Goal: Complete application form

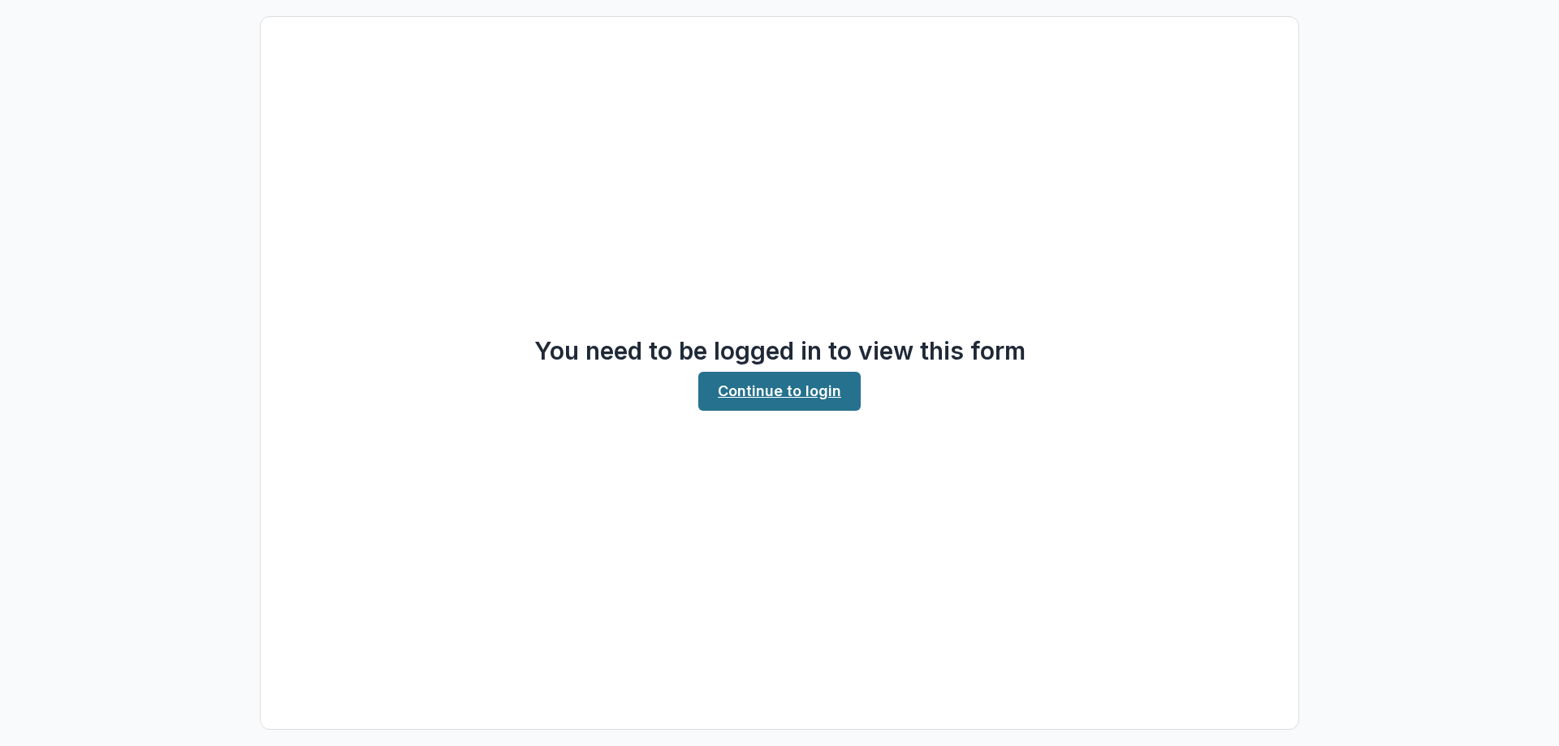
click at [812, 395] on link "Continue to login" at bounding box center [779, 391] width 162 height 39
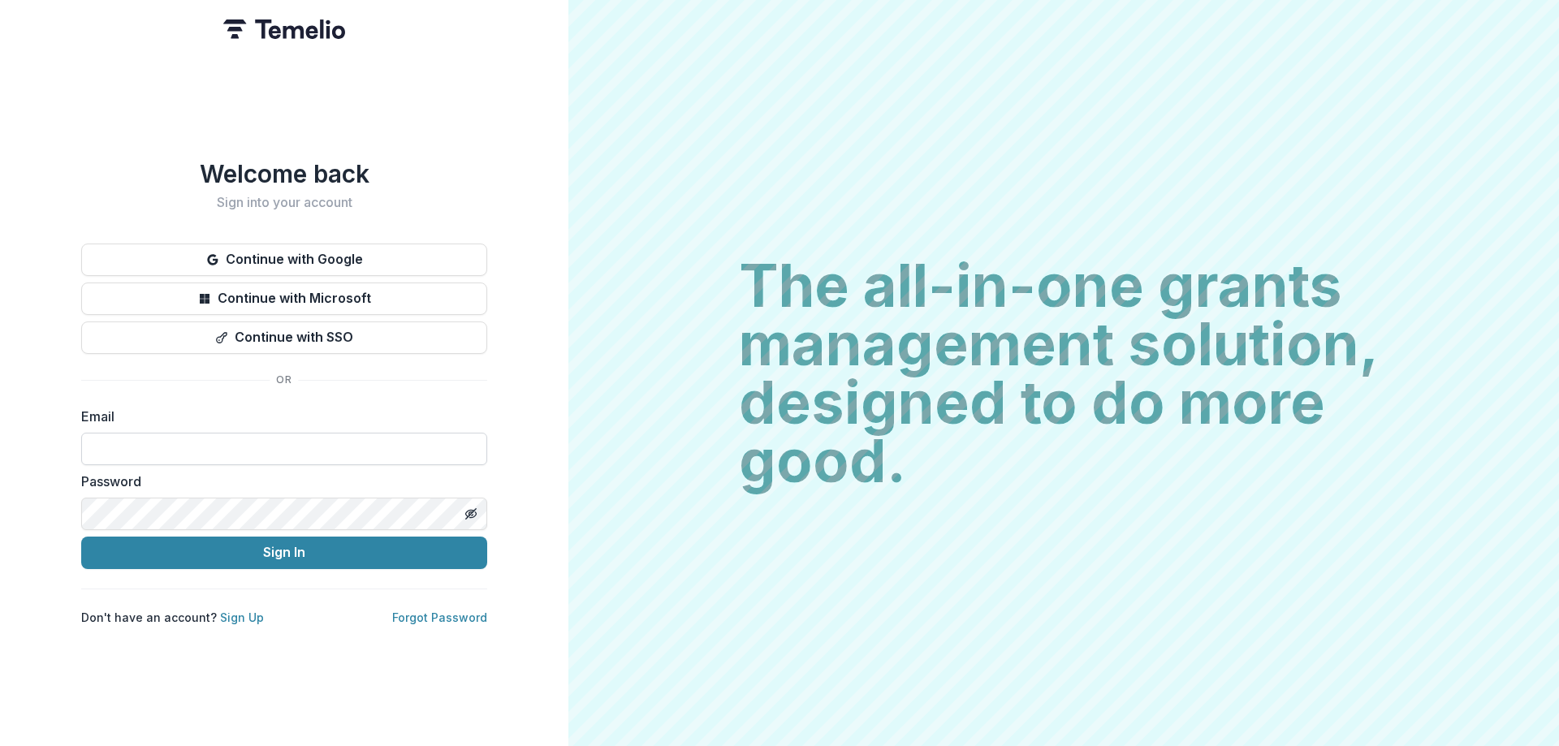
click at [166, 443] on input at bounding box center [284, 449] width 406 height 32
click at [536, 315] on div "Welcome back Sign into your account Continue with Google Continue with Microsof…" at bounding box center [284, 373] width 568 height 746
click at [320, 248] on button "Continue with Google" at bounding box center [284, 260] width 406 height 32
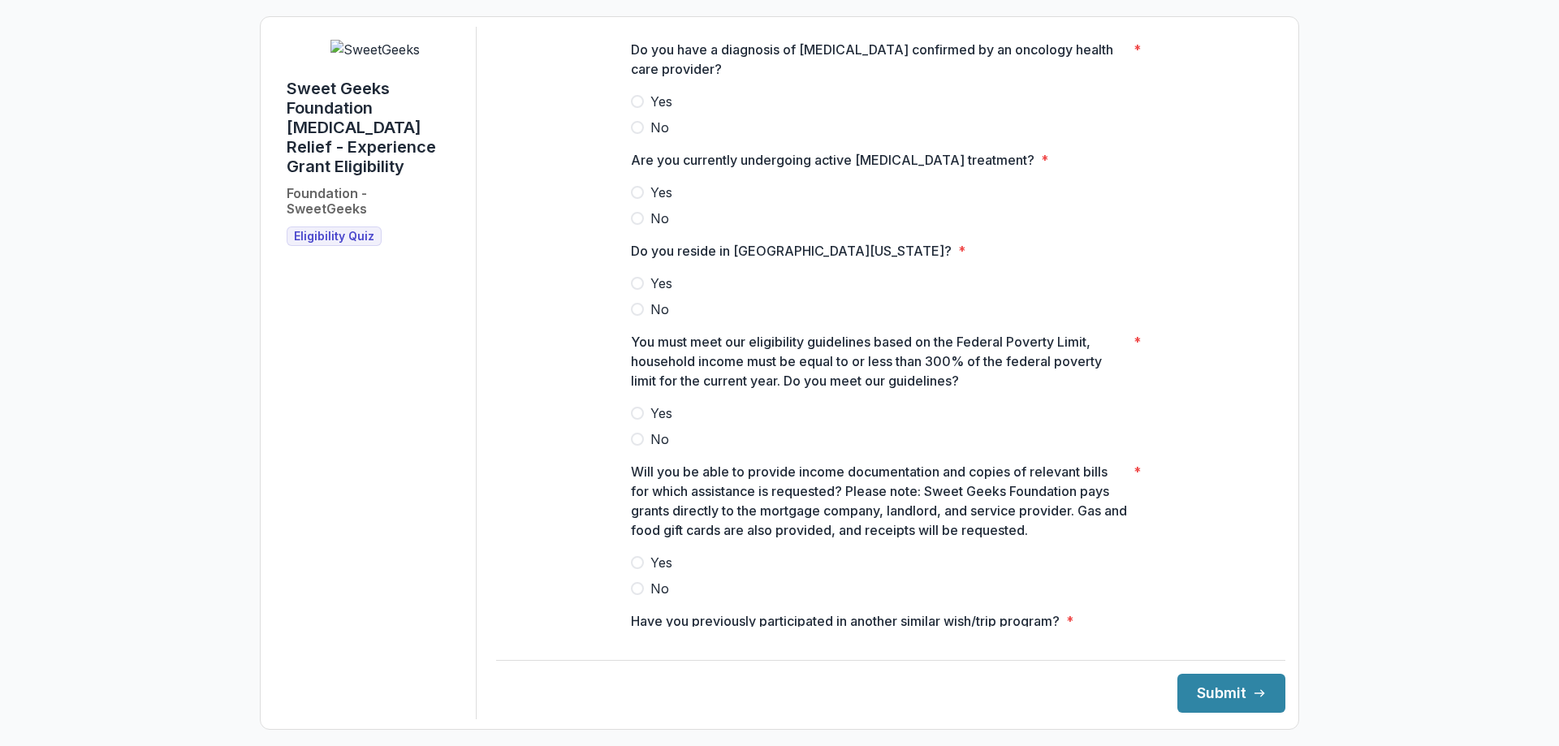
click at [639, 111] on label "Yes" at bounding box center [891, 101] width 520 height 19
click at [636, 199] on span at bounding box center [637, 192] width 13 height 13
click at [636, 290] on span at bounding box center [637, 283] width 13 height 13
click at [637, 420] on span at bounding box center [637, 413] width 13 height 13
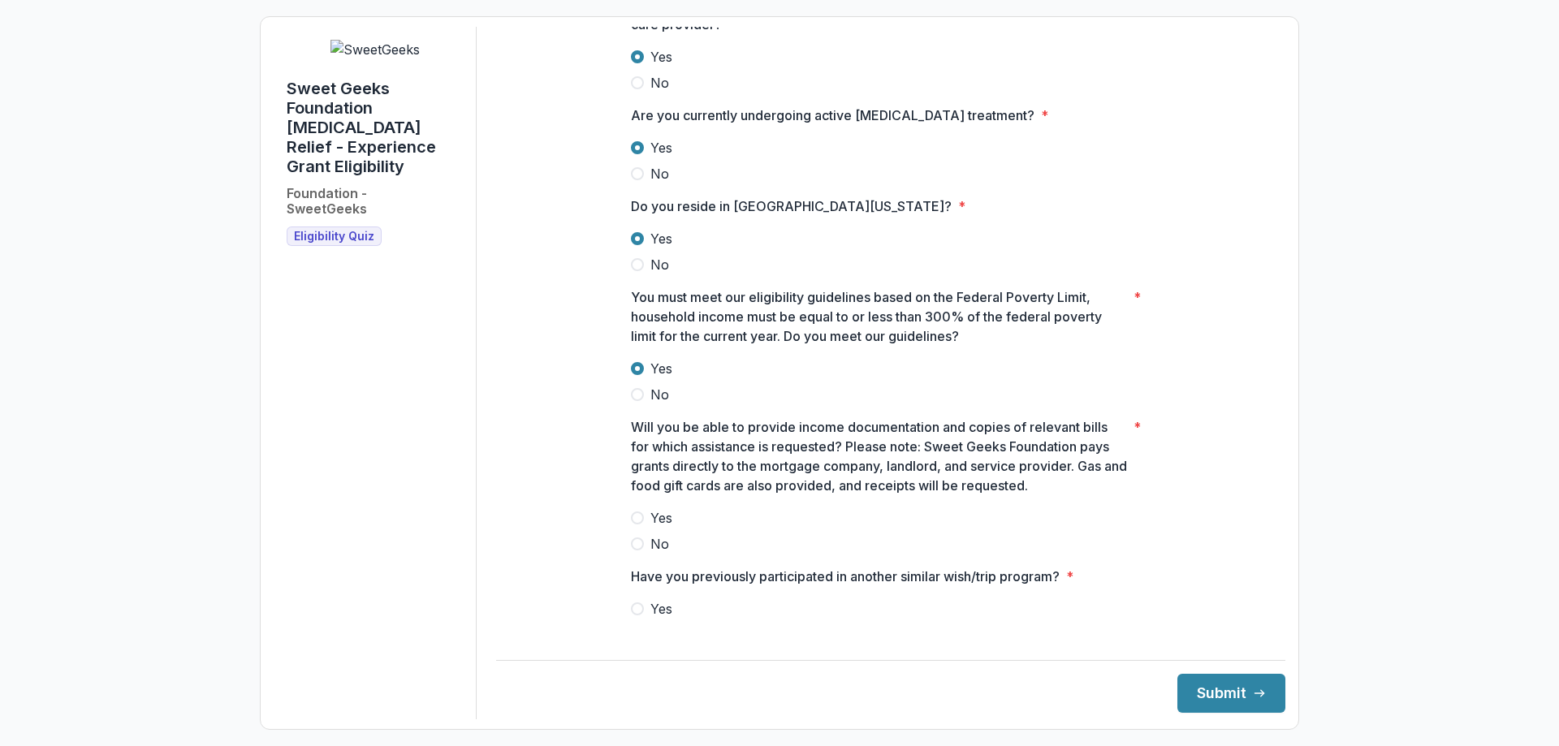
scroll to position [89, 0]
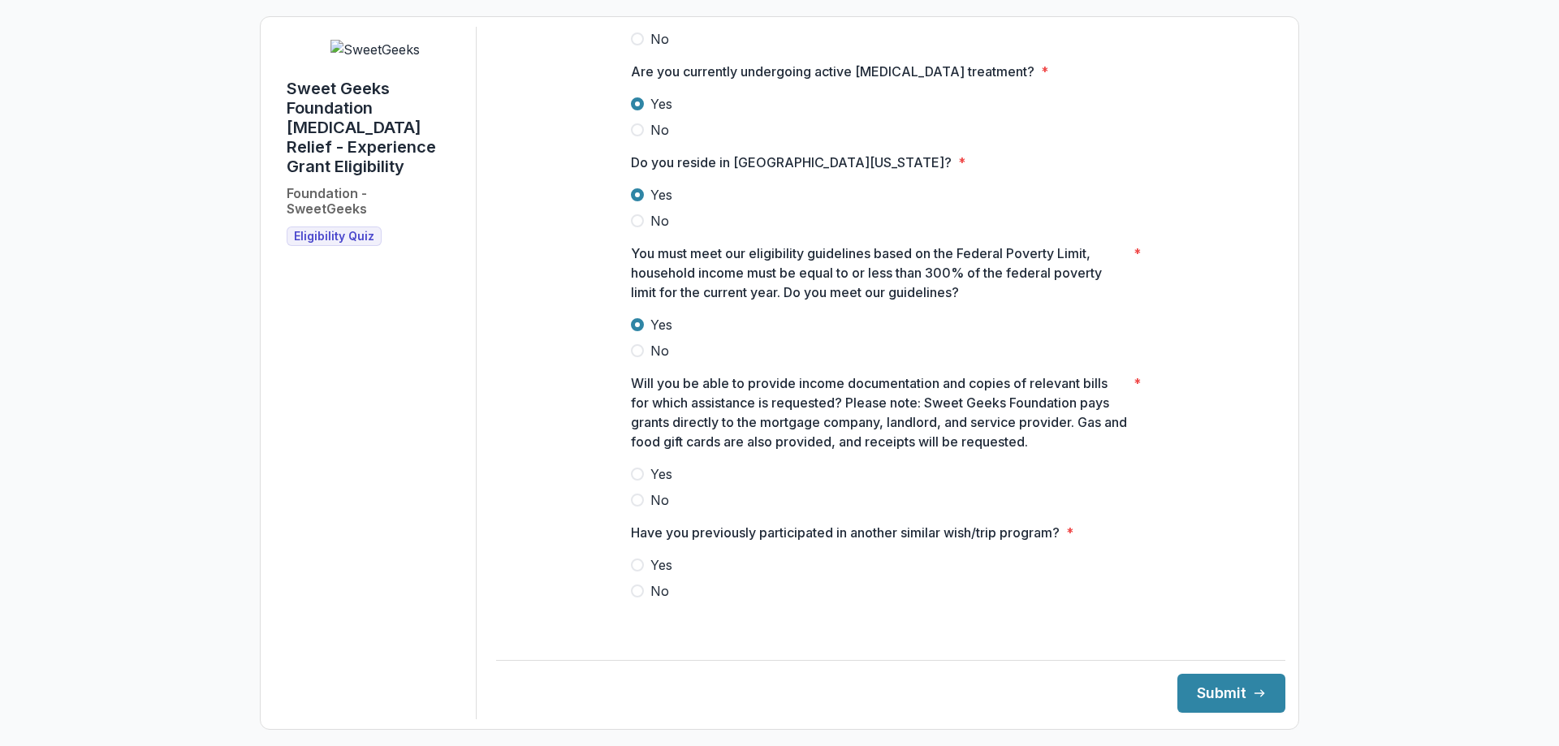
click at [641, 482] on label "Yes" at bounding box center [891, 473] width 520 height 19
click at [639, 598] on span at bounding box center [637, 591] width 13 height 13
click at [1191, 698] on button "Submit" at bounding box center [1231, 693] width 108 height 39
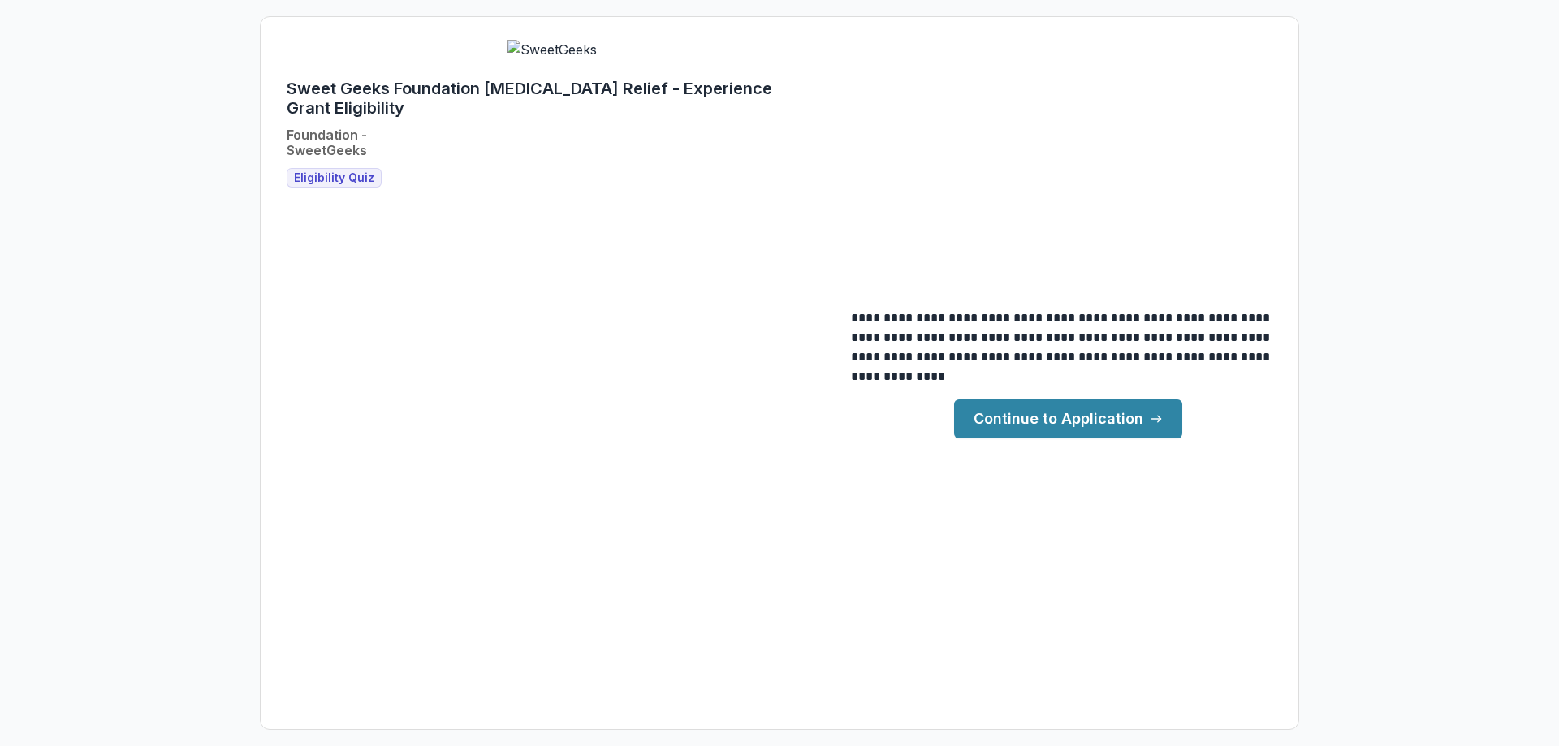
click at [1088, 416] on link "Continue to Application" at bounding box center [1068, 419] width 228 height 39
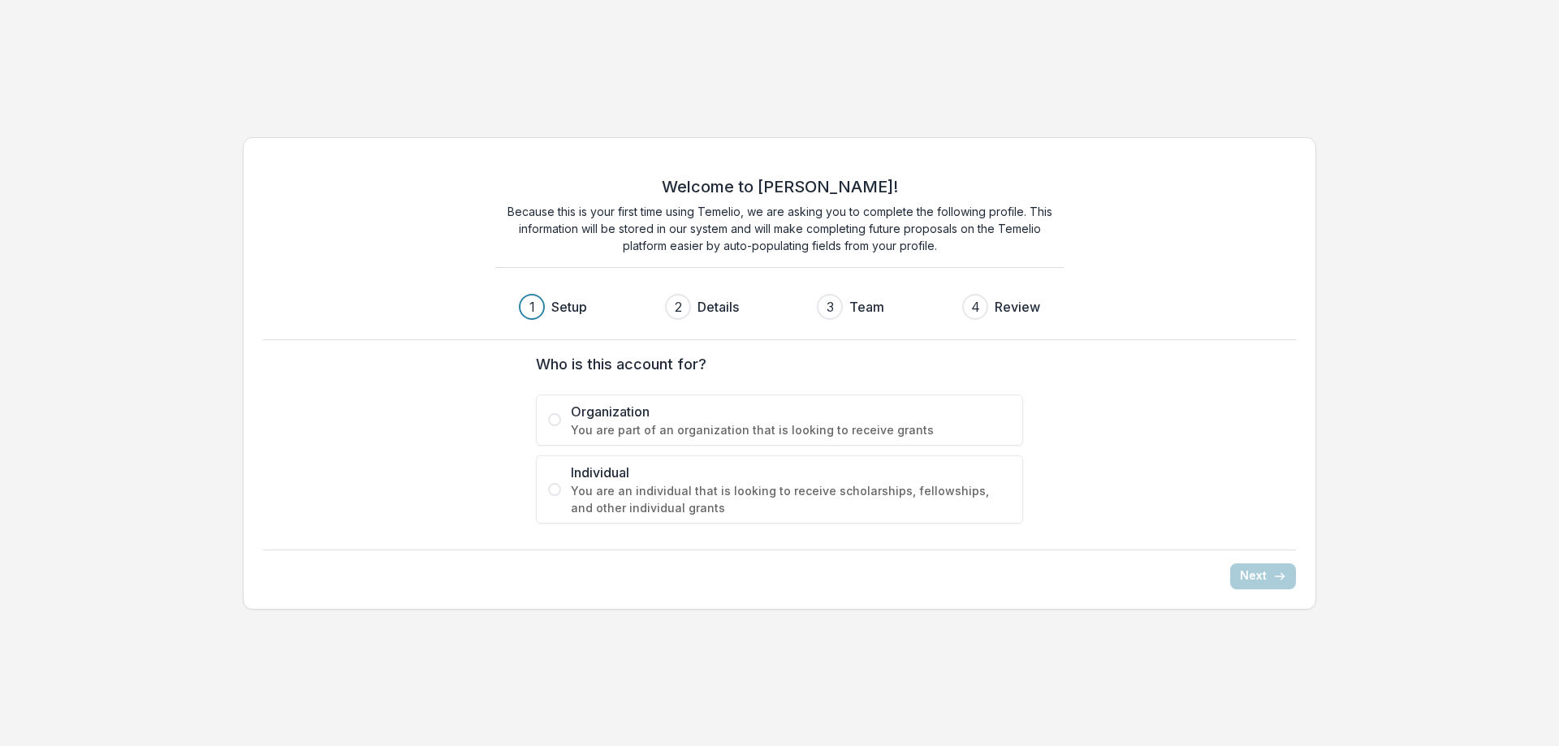
click at [555, 493] on span at bounding box center [554, 489] width 13 height 13
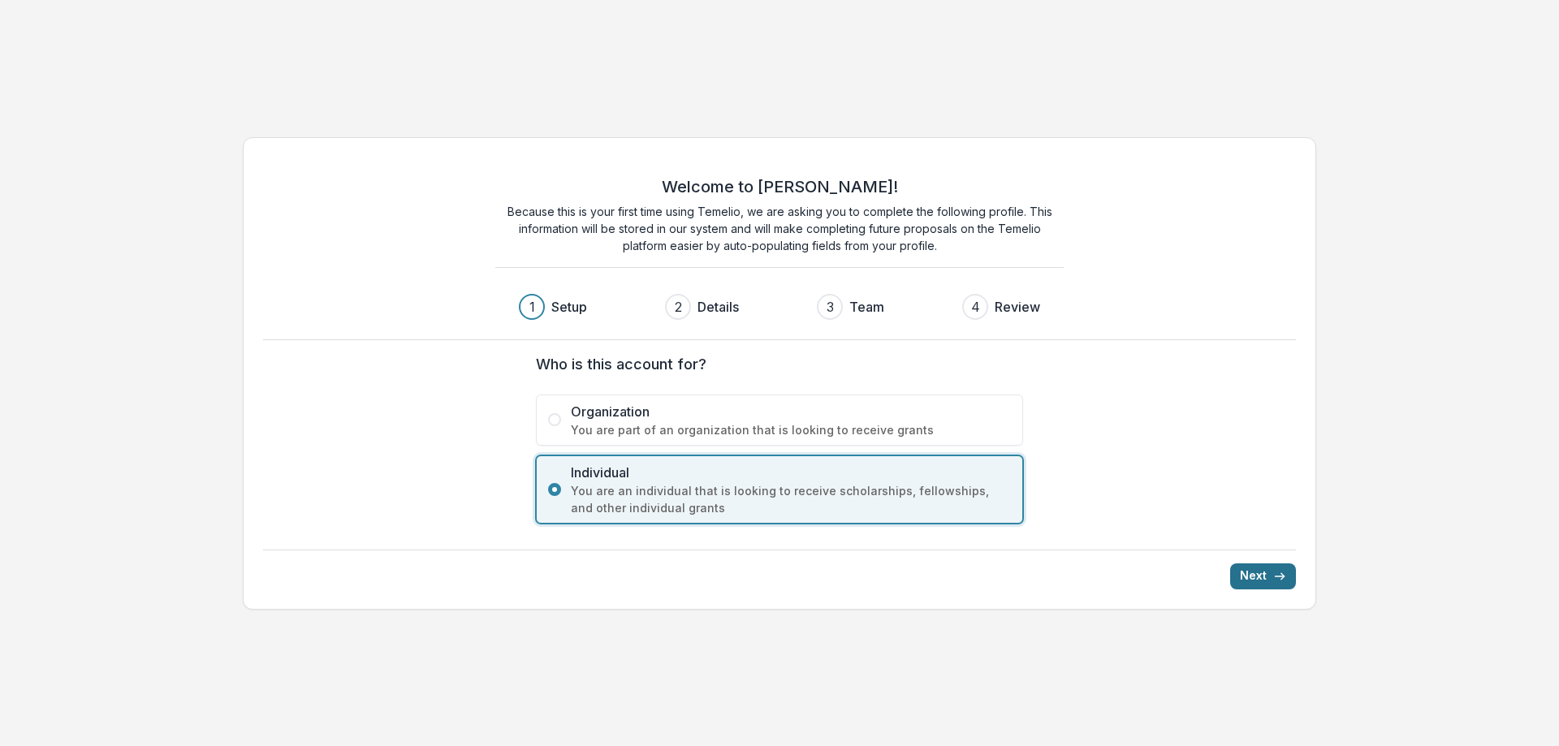
click at [1276, 578] on icon "submit" at bounding box center [1279, 576] width 13 height 13
